Goal: Communication & Community: Answer question/provide support

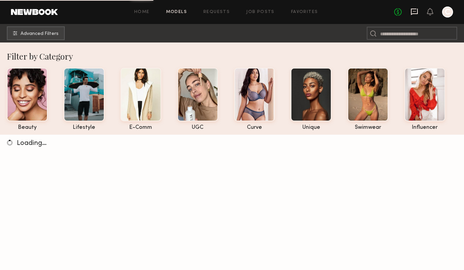
click at [415, 13] on icon at bounding box center [415, 12] width 8 height 8
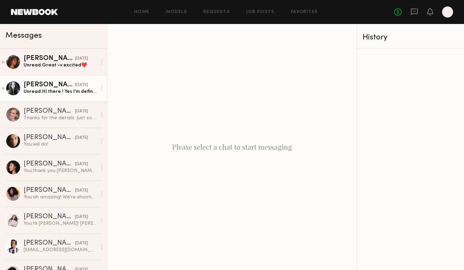
click at [69, 94] on div "Unread: Hi there ! Yes I’m definitely interested. Thank you ! The best days for…" at bounding box center [60, 91] width 73 height 7
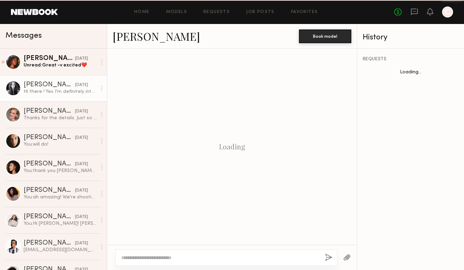
scroll to position [237, 0]
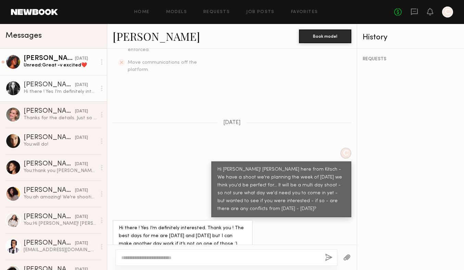
click at [78, 66] on div "Unread: Great -v excited❤️" at bounding box center [60, 65] width 73 height 7
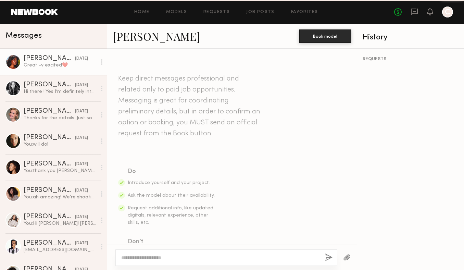
scroll to position [327, 0]
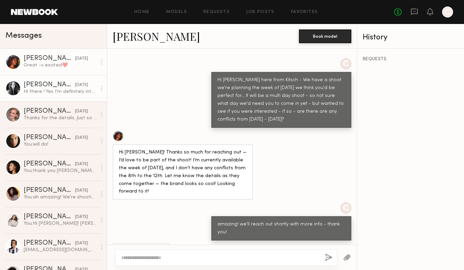
click at [79, 87] on div "[DATE]" at bounding box center [81, 85] width 13 height 7
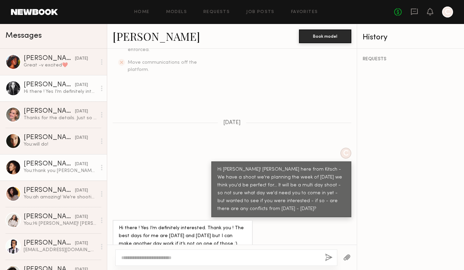
scroll to position [58, 0]
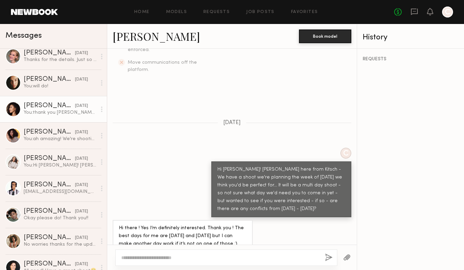
click at [52, 162] on div "You: Hi [PERSON_NAME]! [PERSON_NAME] here from Kitsch - We have a shoot we're p…" at bounding box center [60, 165] width 73 height 7
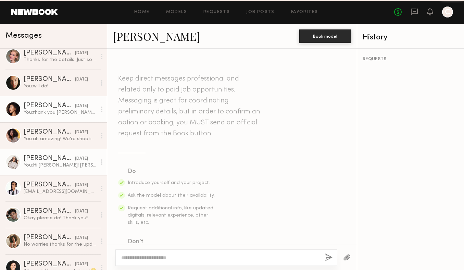
scroll to position [202, 0]
